Goal: Task Accomplishment & Management: Manage account settings

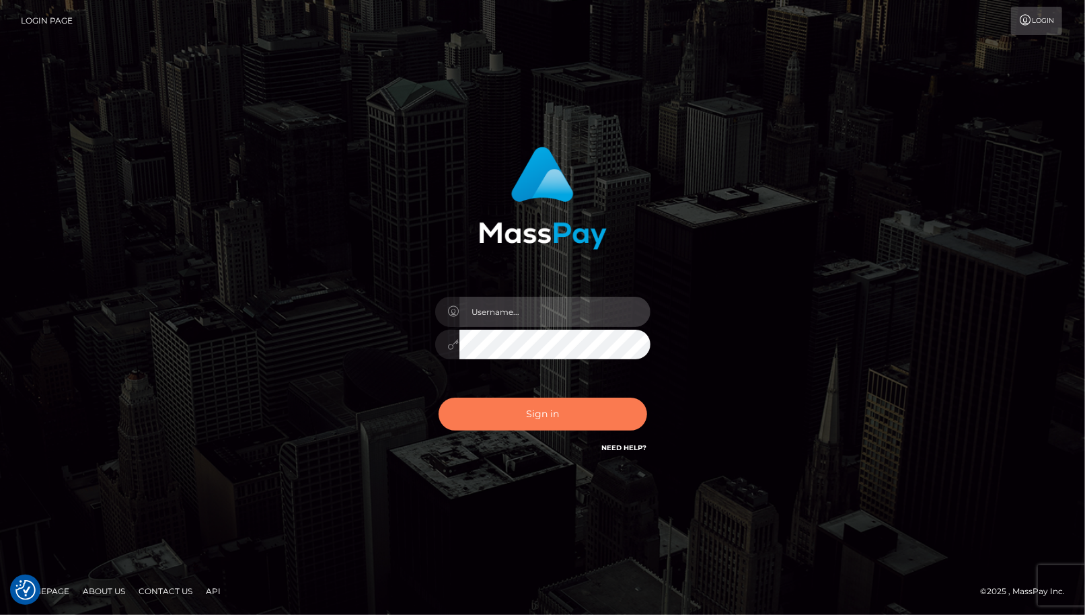
type input "cheli"
click at [523, 418] on button "Sign in" at bounding box center [543, 413] width 208 height 33
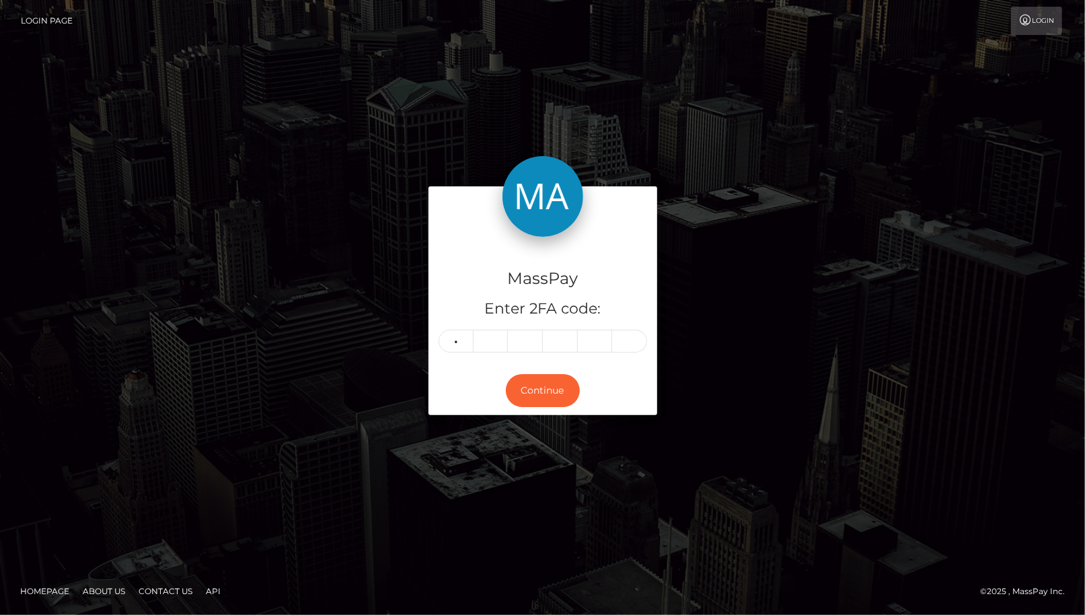
type input "7"
type input "0"
type input "3"
type input "8"
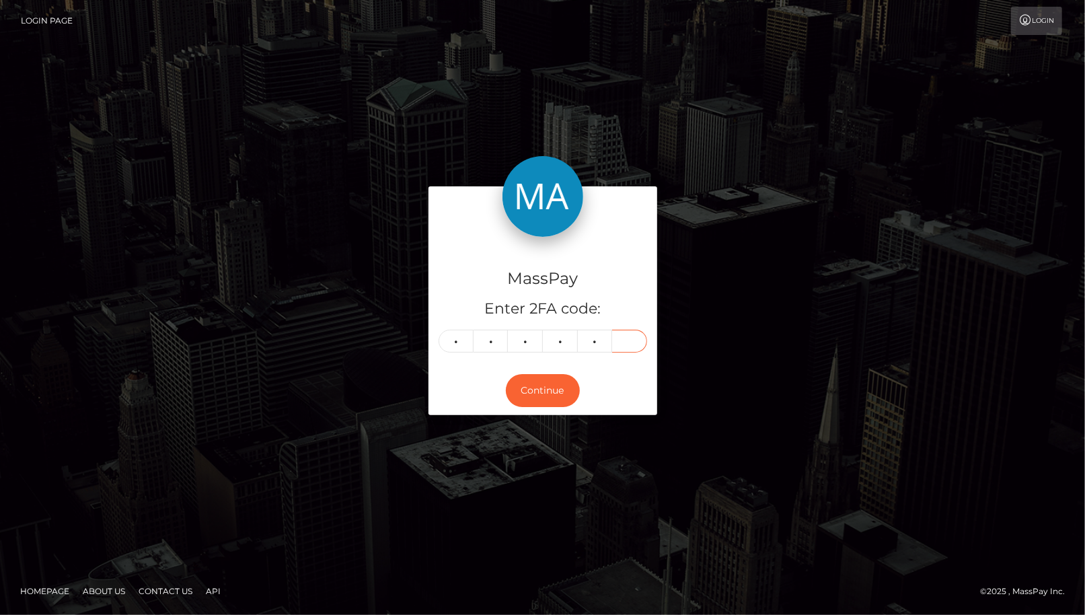
type input "2"
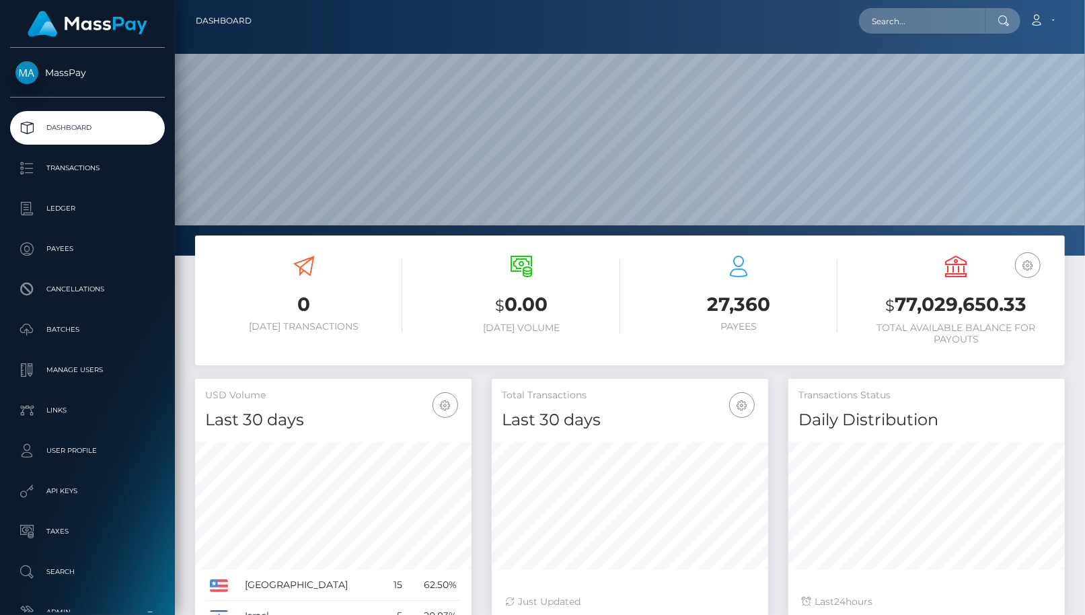
scroll to position [238, 276]
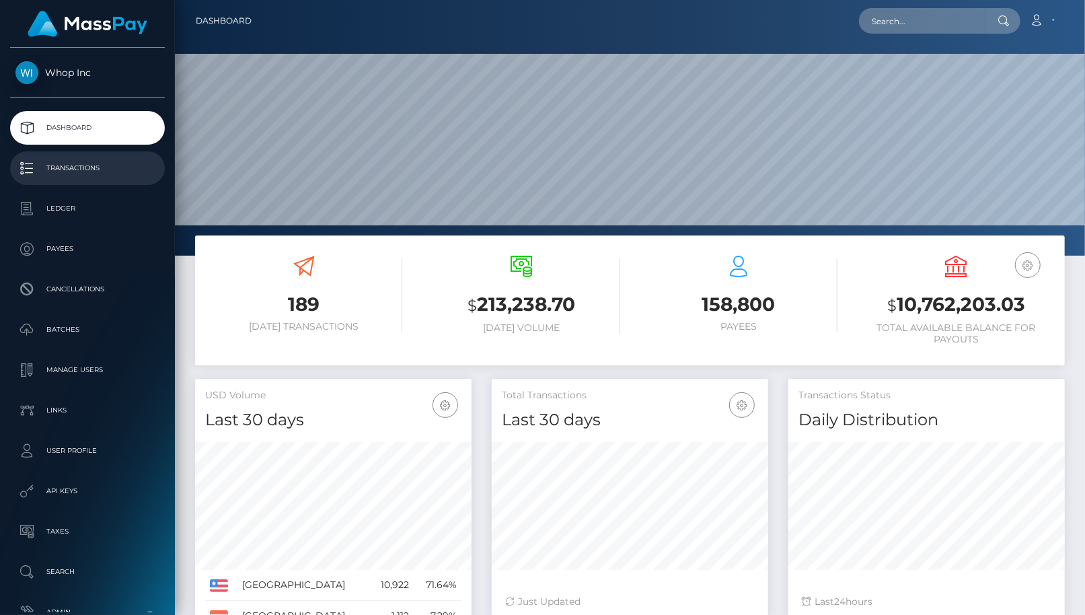
click at [122, 177] on p "Transactions" at bounding box center [87, 168] width 144 height 20
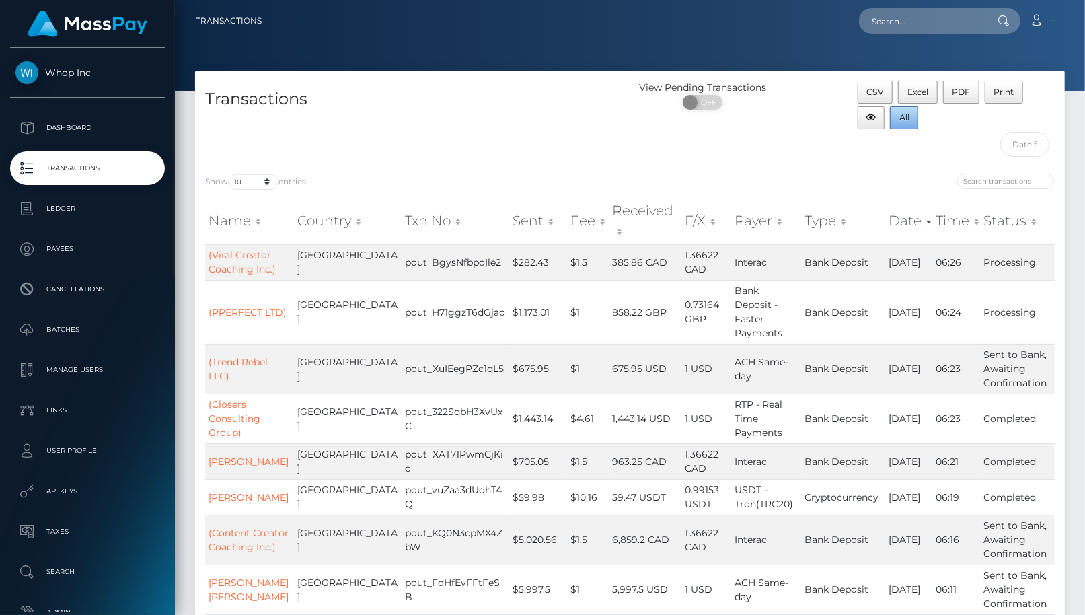
click at [890, 115] on button "All" at bounding box center [904, 117] width 28 height 23
click at [252, 179] on select "10 25 50 100 250 500 1,000 3,500 All" at bounding box center [253, 181] width 50 height 15
select select "250"
click at [229, 174] on select "10 25 50 100 250 500 1,000 3,500 All" at bounding box center [253, 181] width 50 height 15
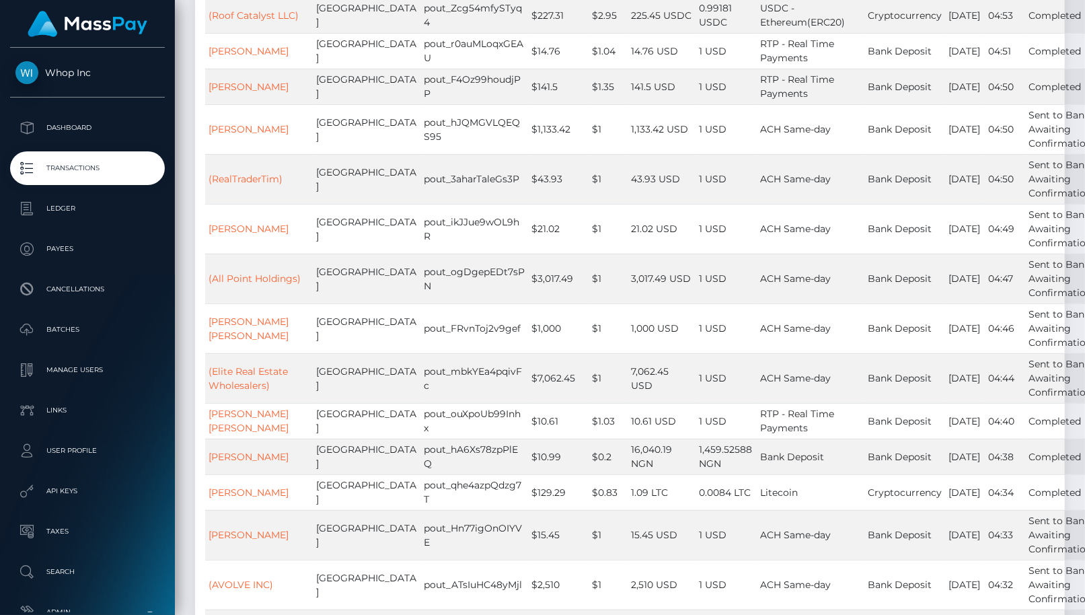
scroll to position [2969, 0]
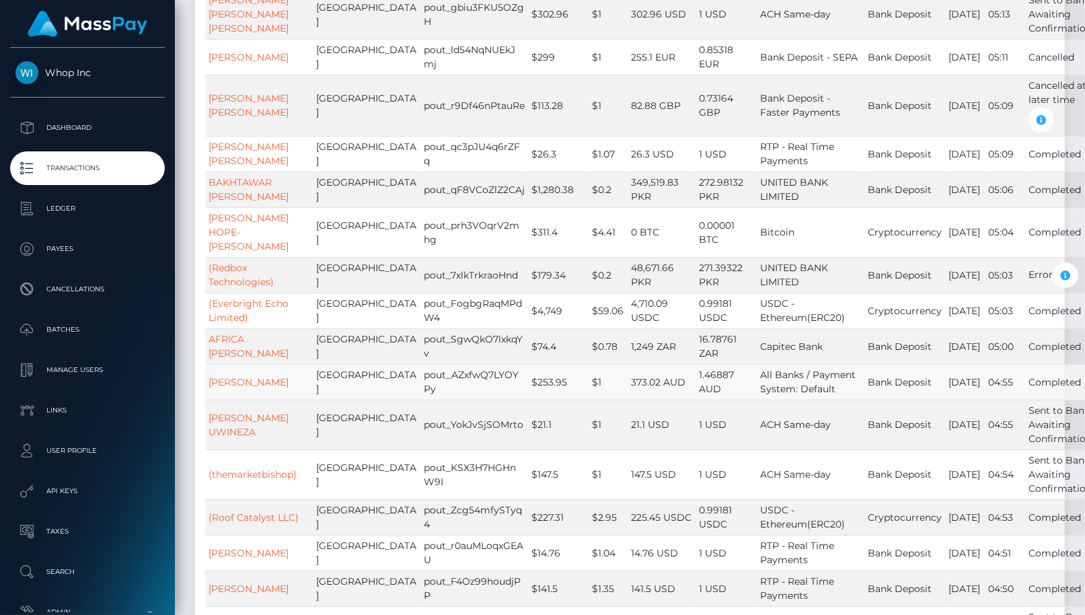
click at [420, 364] on td "pout_AZxfwQ7LYOYPy" at bounding box center [474, 382] width 108 height 36
copy td "pout_AZxfwQ7LYOYPy"
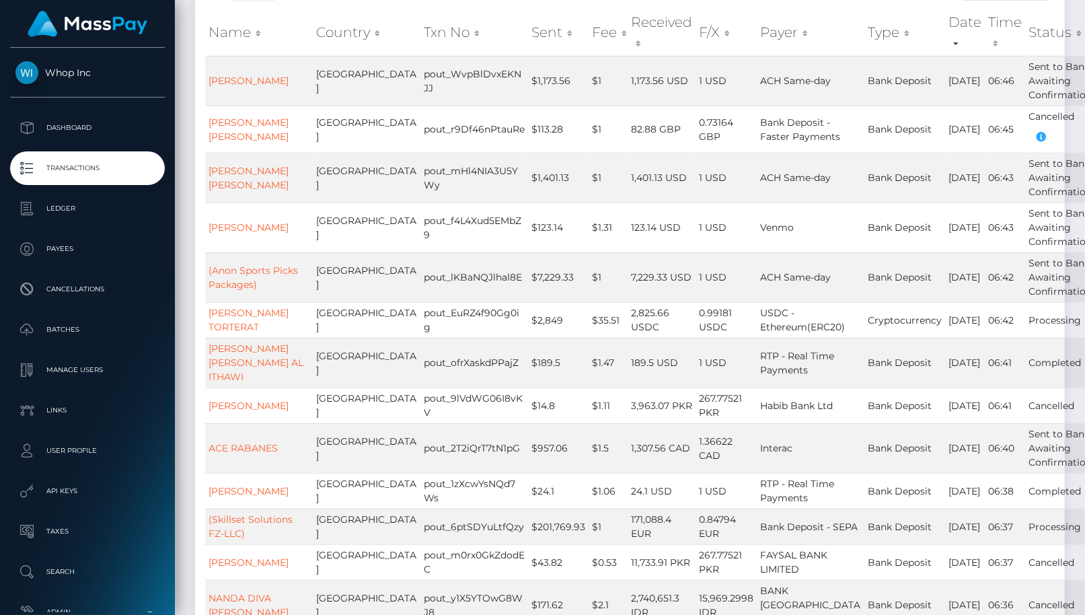
scroll to position [0, 0]
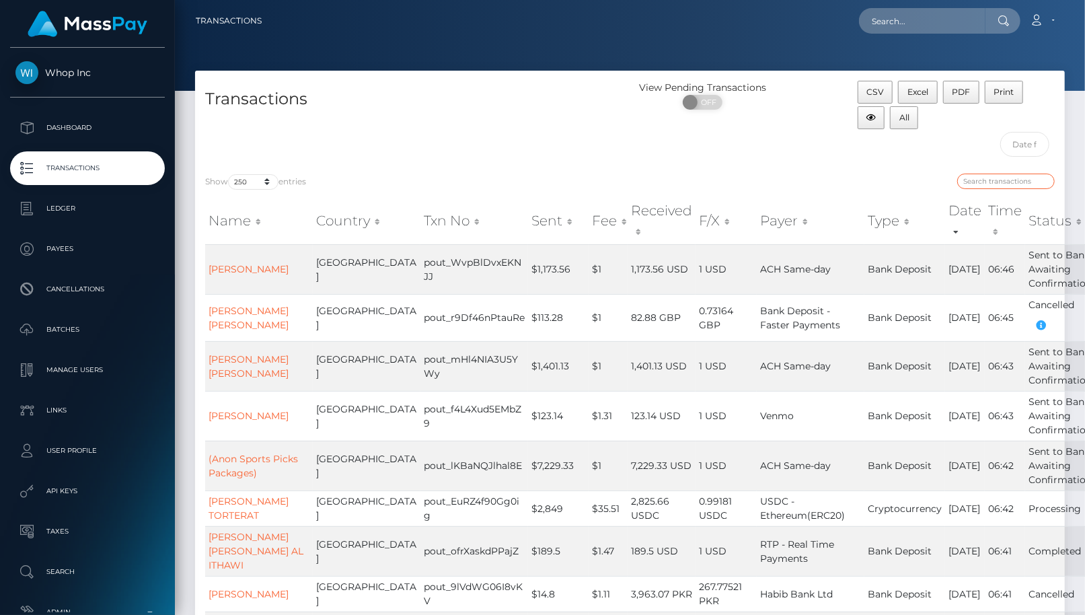
click at [1007, 180] on input "search" at bounding box center [1006, 181] width 98 height 15
paste input "1.43912 AUD"
type input "1.439"
click at [1047, 180] on input "1.439" at bounding box center [1006, 181] width 98 height 15
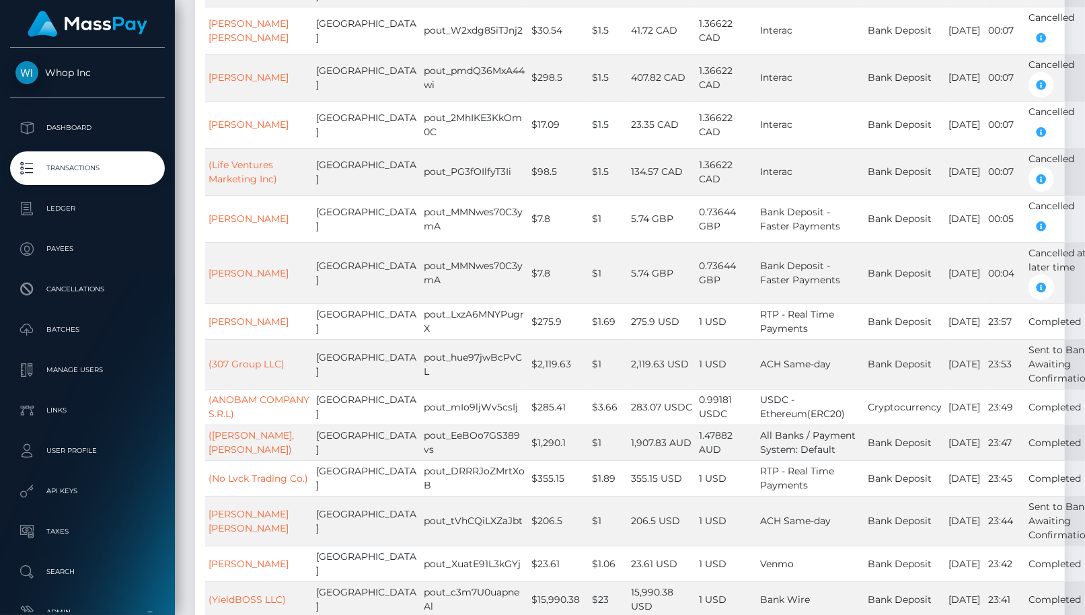
scroll to position [10156, 0]
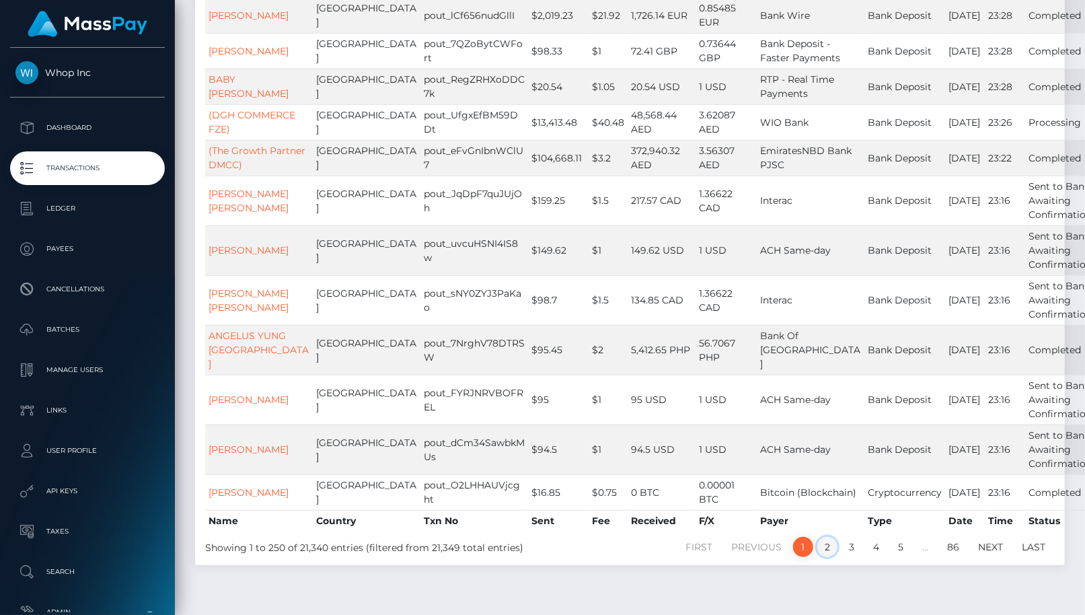
click at [827, 537] on link "2" at bounding box center [827, 547] width 20 height 20
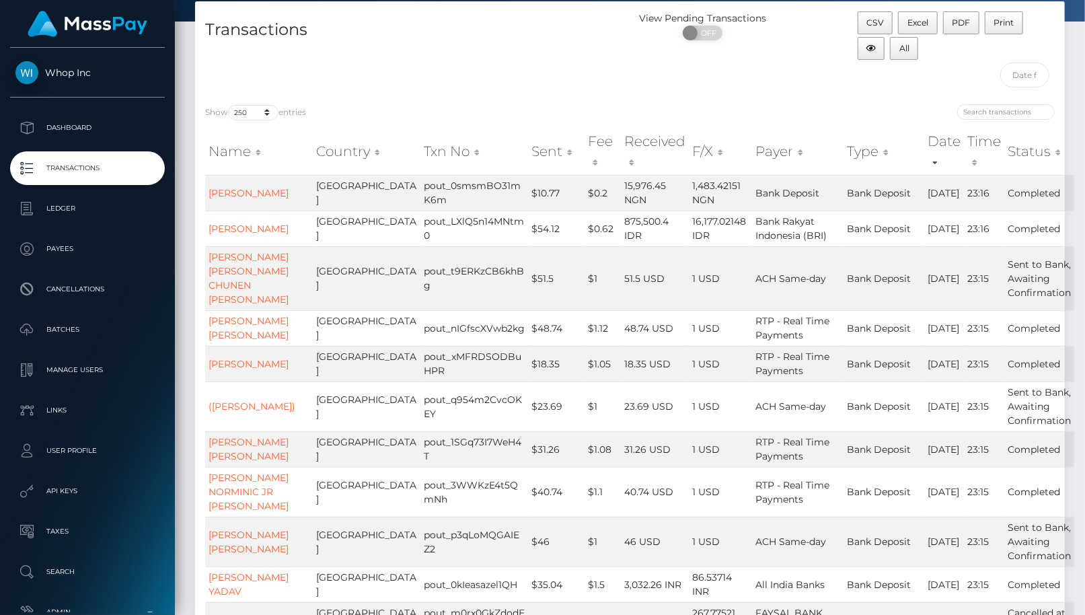
scroll to position [0, 0]
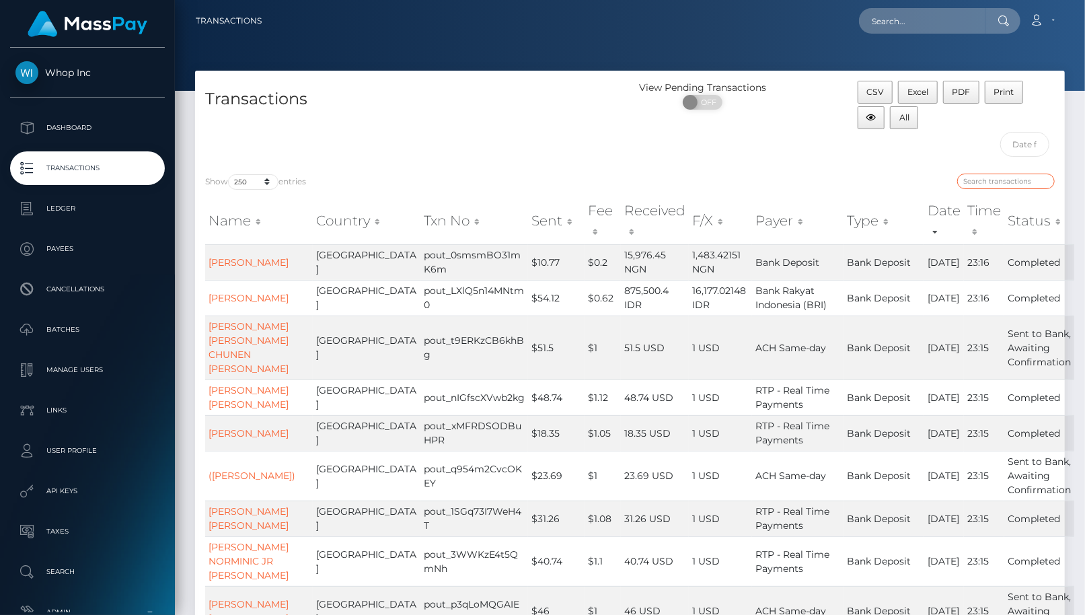
click at [1011, 175] on input "search" at bounding box center [1006, 181] width 98 height 15
paste input "pout_oBJPdnXc2KGZN"
click at [1001, 178] on input "pout_oBJPdnXc2KGZN" at bounding box center [1006, 181] width 98 height 15
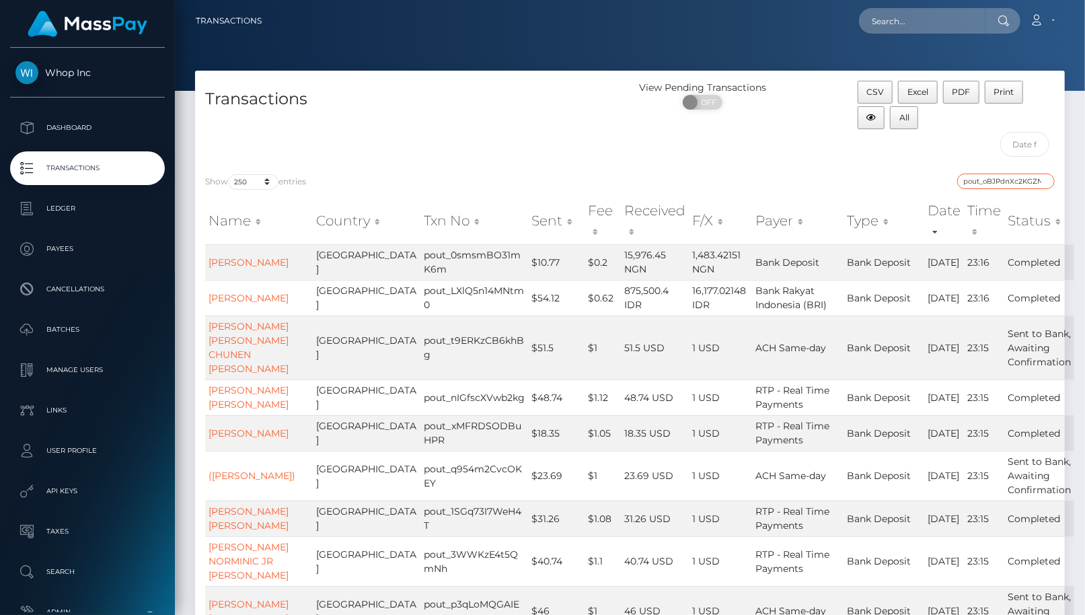
paste input "2,796.90 $"
type input "2,796"
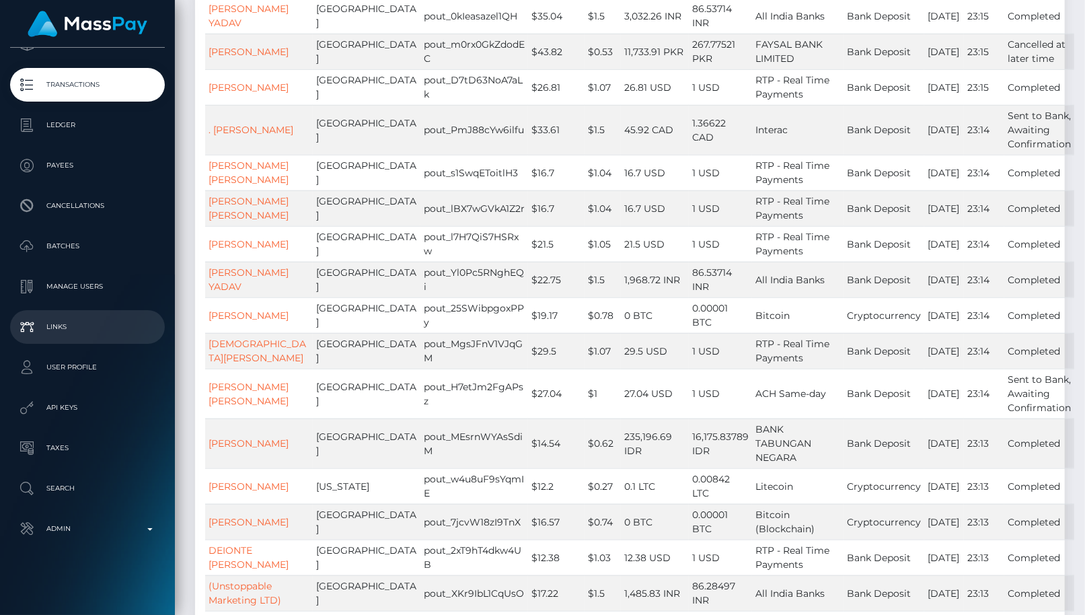
scroll to position [771, 0]
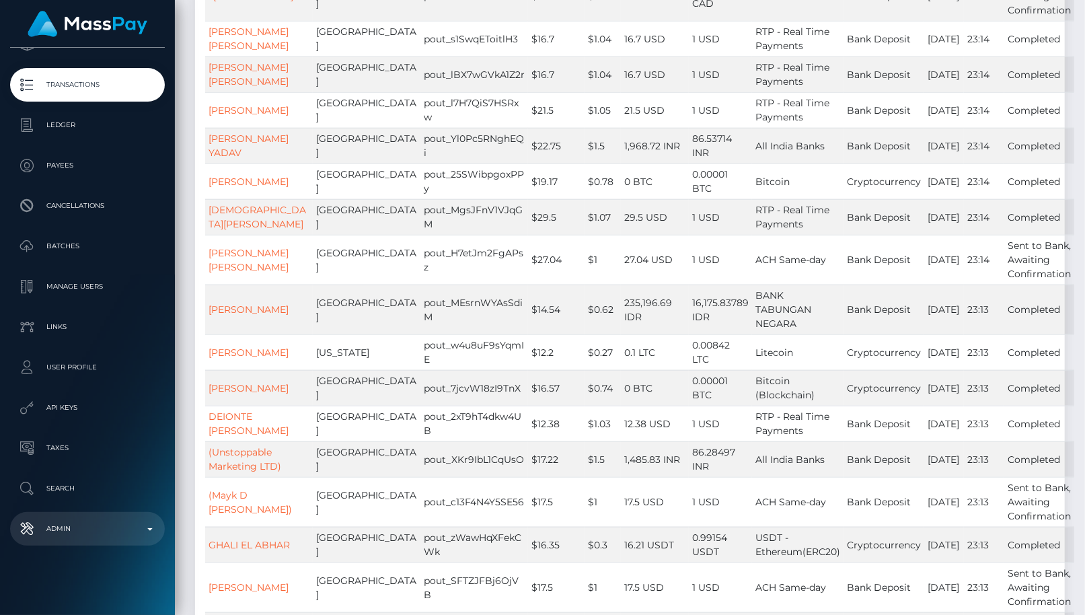
click at [93, 522] on p "Admin" at bounding box center [87, 529] width 144 height 20
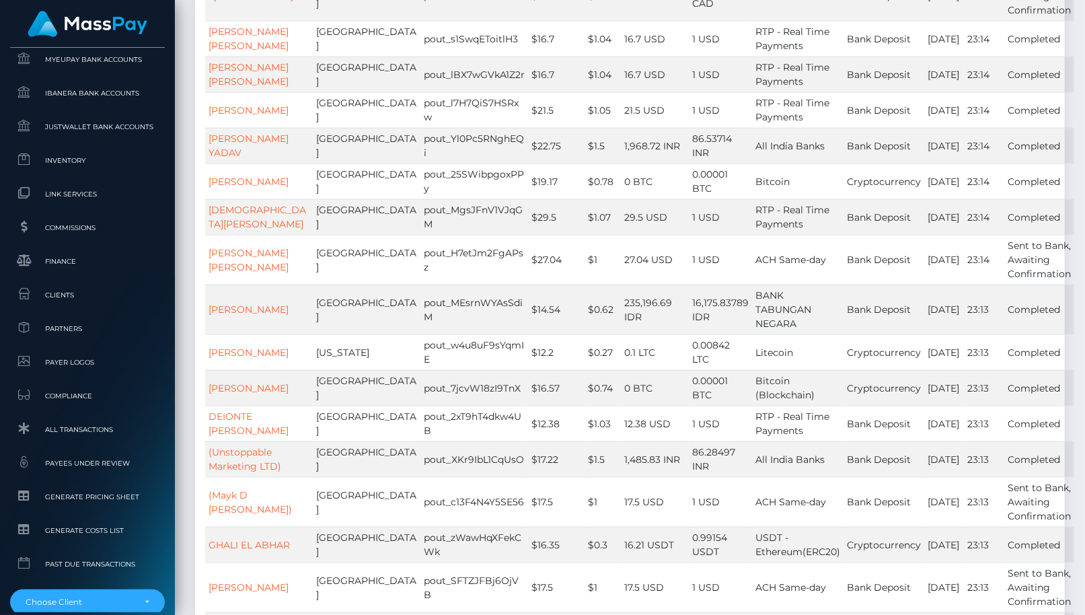
scroll to position [4065, 0]
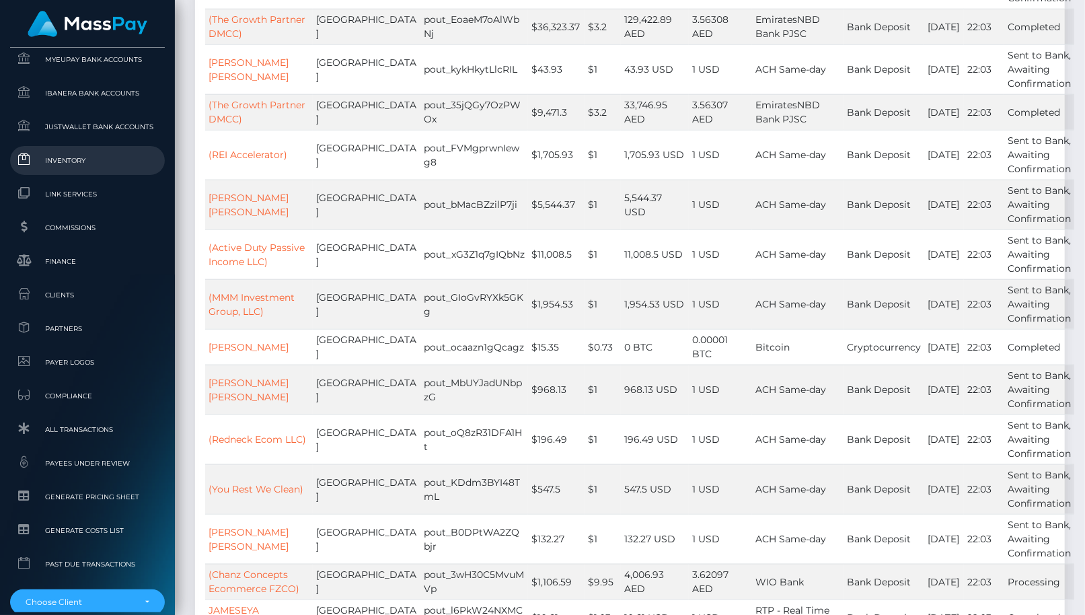
click at [73, 155] on span "Inventory" at bounding box center [87, 160] width 144 height 15
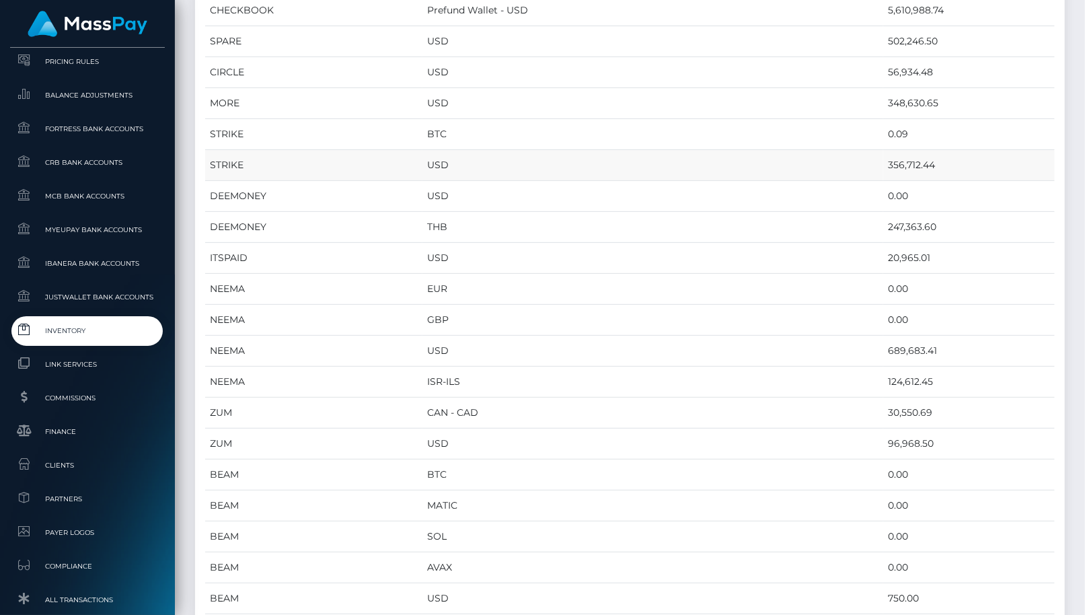
scroll to position [234, 0]
